Goal: Task Accomplishment & Management: Manage account settings

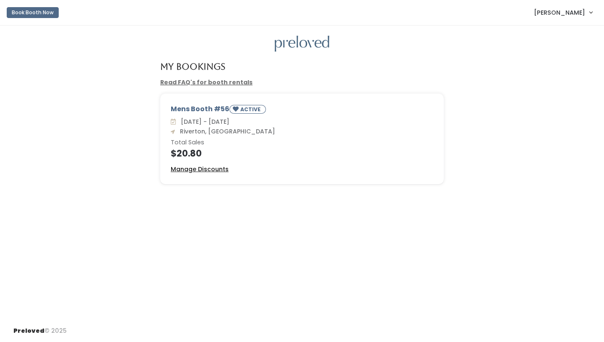
click at [195, 170] on u "Manage Discounts" at bounding box center [200, 169] width 58 height 8
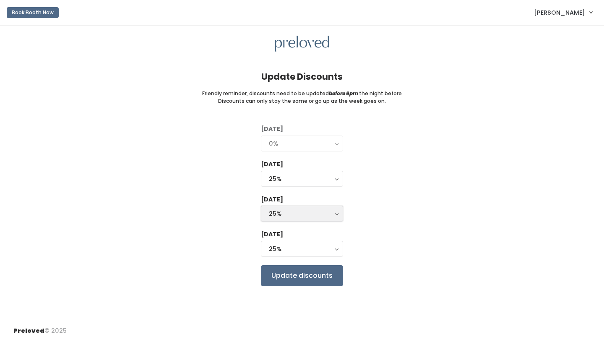
click at [337, 215] on button "25%" at bounding box center [302, 214] width 82 height 16
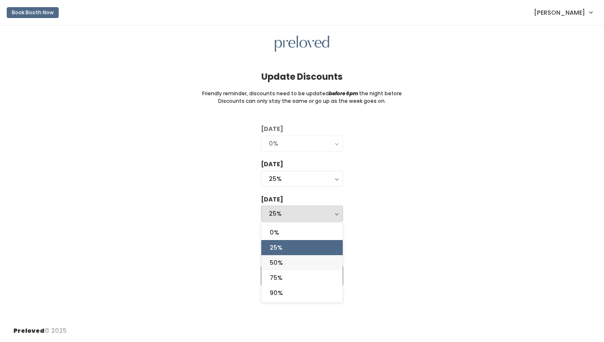
click at [297, 262] on link "50%" at bounding box center [302, 262] width 81 height 15
select select "50%"
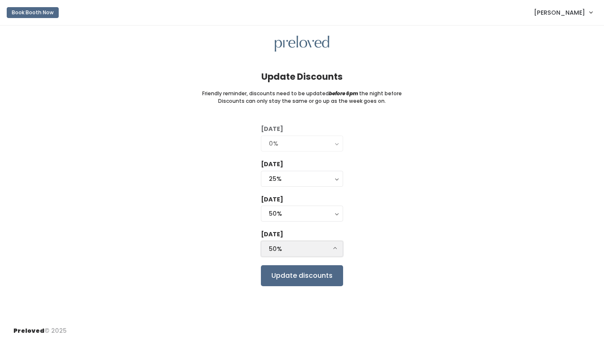
click at [332, 249] on button "50%" at bounding box center [302, 249] width 82 height 16
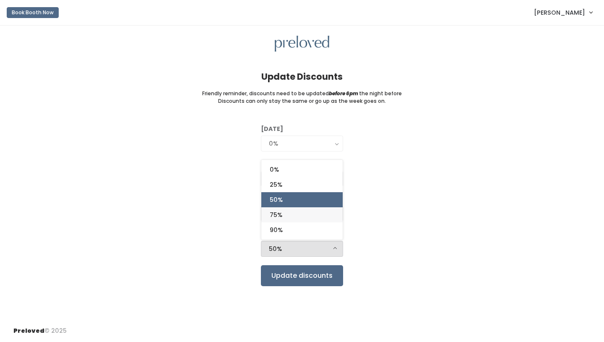
click at [304, 212] on link "75%" at bounding box center [302, 214] width 81 height 15
select select "75%"
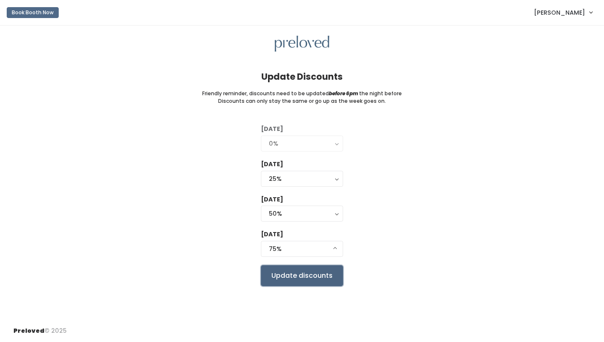
click at [322, 275] on input "Update discounts" at bounding box center [302, 275] width 82 height 21
